Goal: Find specific page/section: Find specific page/section

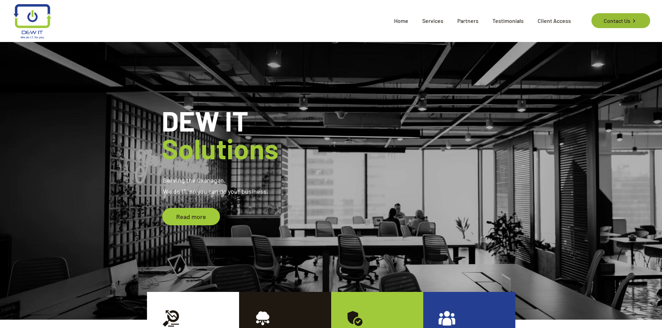
click at [605, 23] on link "Contact Us" at bounding box center [621, 20] width 59 height 15
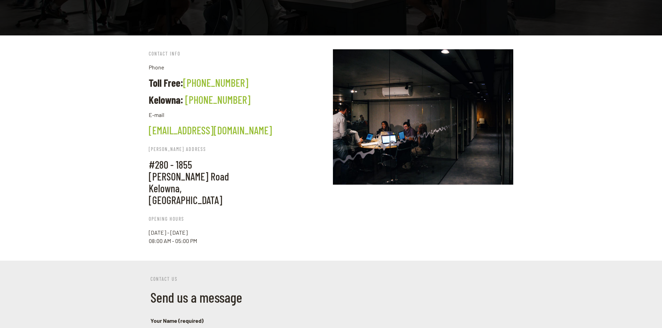
scroll to position [139, 0]
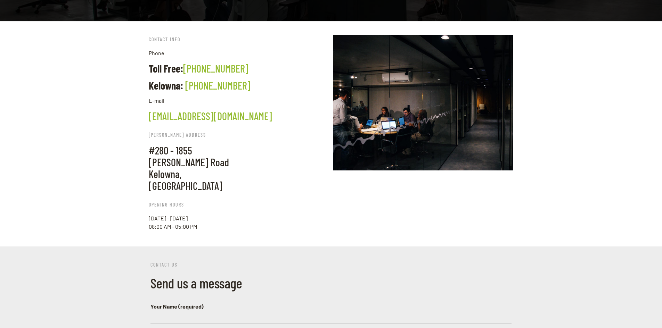
click at [417, 130] on img at bounding box center [423, 103] width 180 height 136
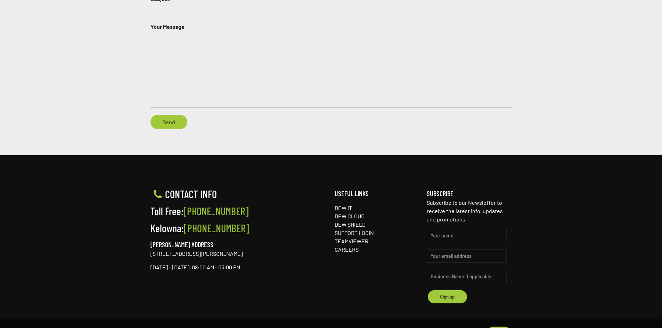
scroll to position [511, 0]
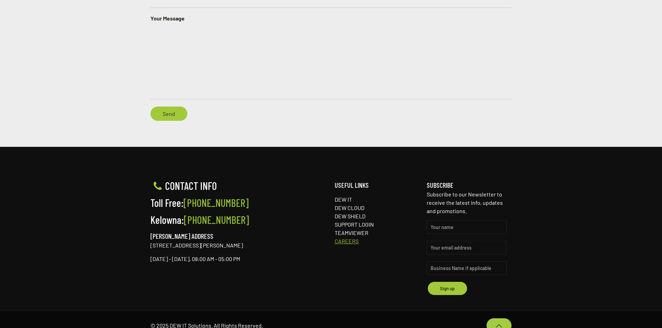
click at [354, 238] on link "CAREERS" at bounding box center [347, 241] width 24 height 7
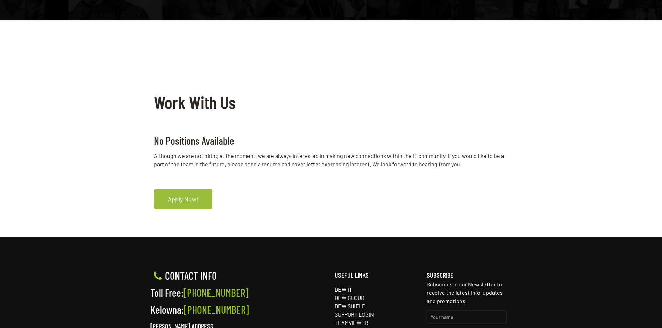
scroll to position [174, 0]
